Goal: Check status

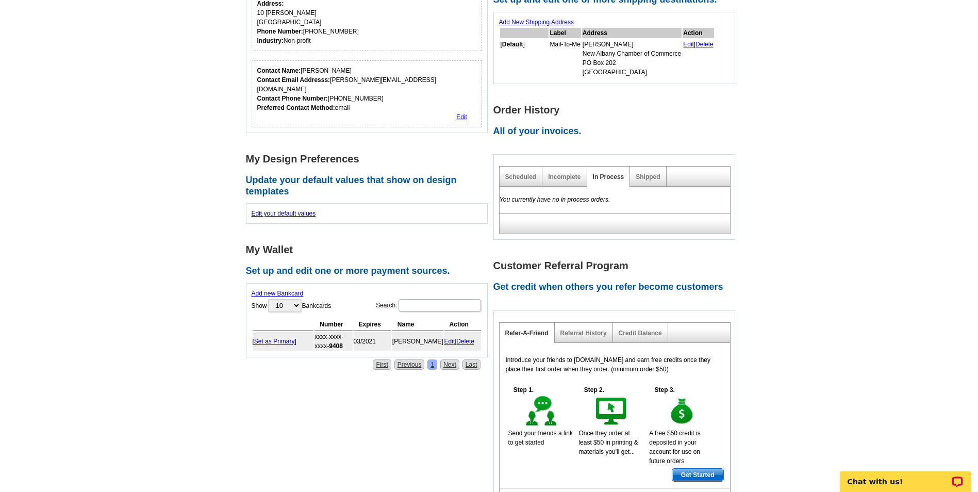
scroll to position [206, 0]
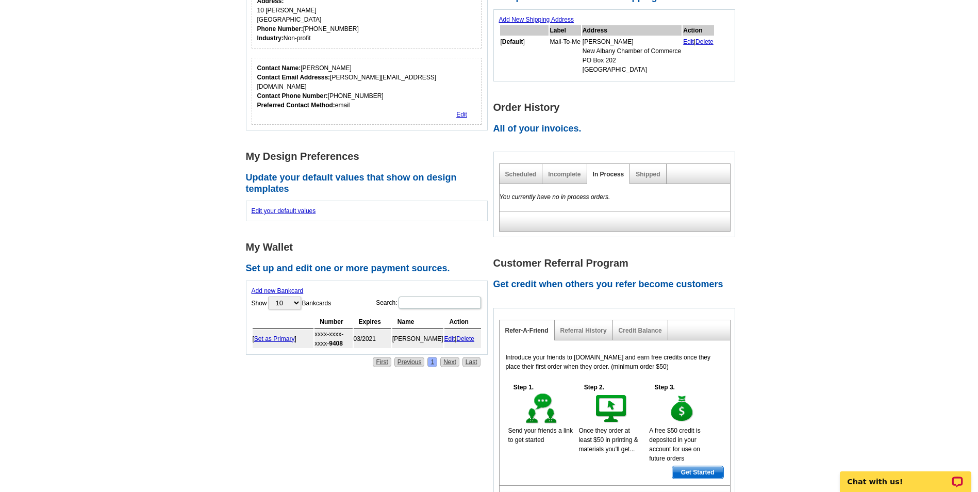
click at [505, 180] on div "Scheduled" at bounding box center [520, 174] width 43 height 20
click at [523, 173] on link "Scheduled" at bounding box center [520, 174] width 31 height 7
click at [646, 175] on link "Shipped" at bounding box center [647, 174] width 24 height 7
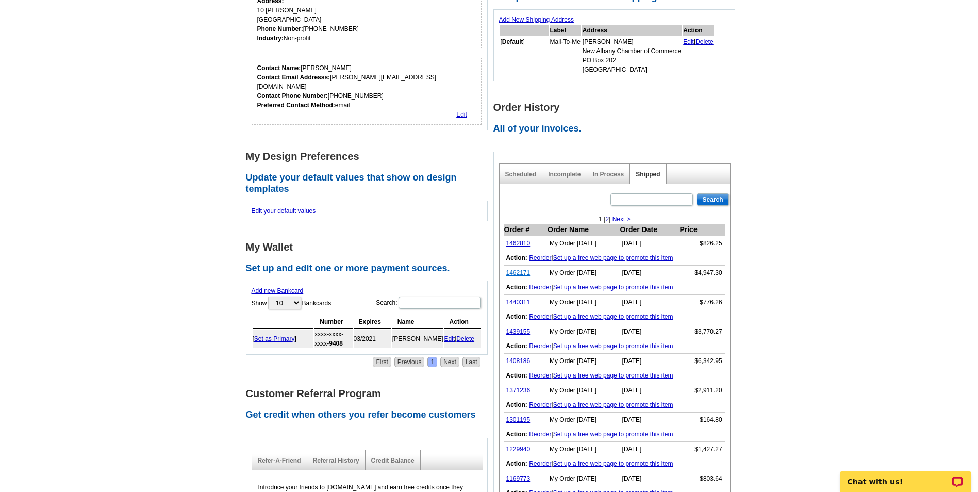
click at [515, 271] on link "1462171" at bounding box center [518, 272] width 24 height 7
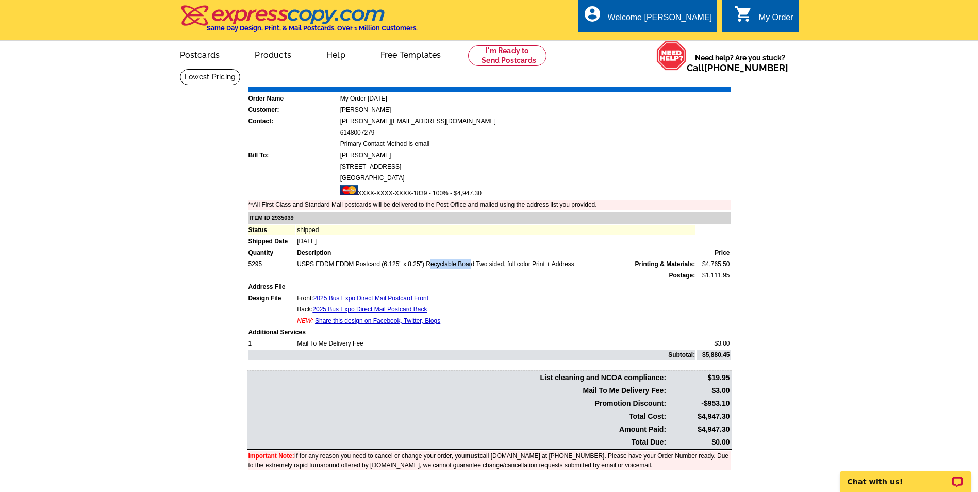
drag, startPoint x: 383, startPoint y: 268, endPoint x: 422, endPoint y: 265, distance: 38.2
click at [422, 265] on td "USPS EDDM EDDM Postcard (6.125" x 8.25") Recyclable Board Two sided, full color…" at bounding box center [495, 264] width 399 height 10
copy td "6.125" x 8.25""
